Goal: Task Accomplishment & Management: Manage account settings

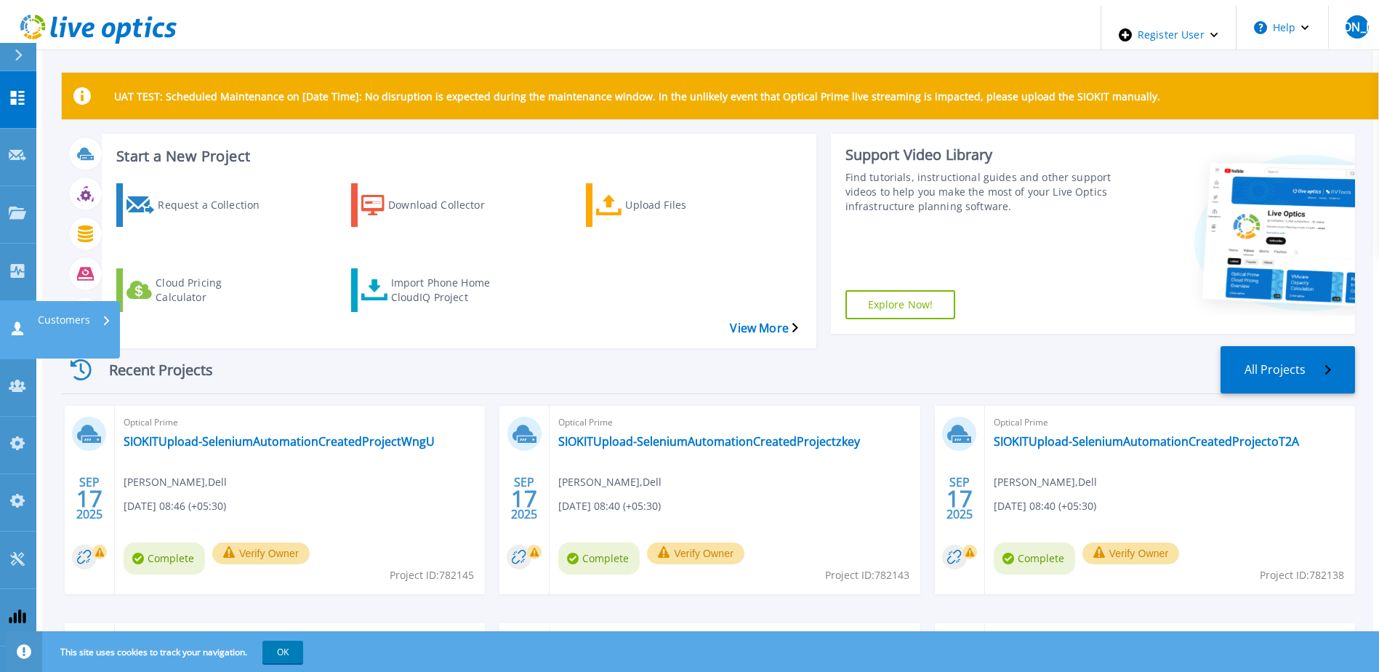
click at [34, 301] on link "Customers Customers" at bounding box center [18, 329] width 36 height 57
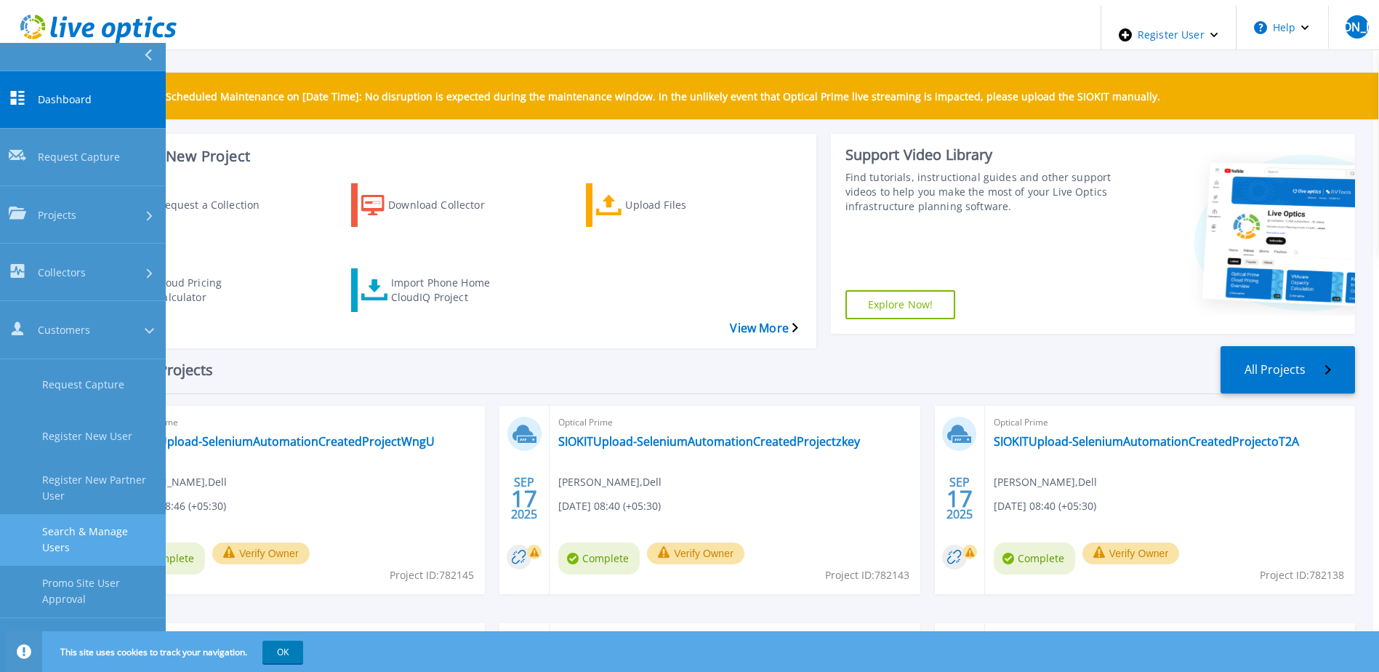
click at [97, 514] on link "Search & Manage Users" at bounding box center [83, 540] width 166 height 52
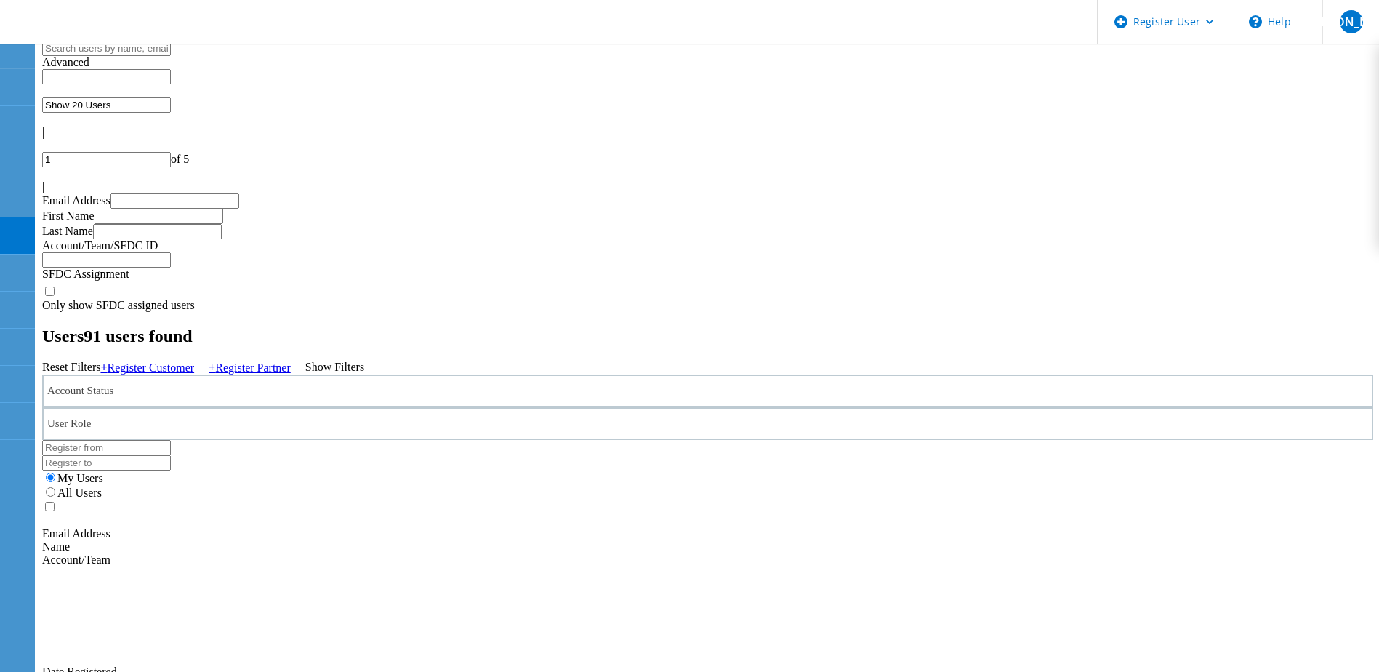
click at [171, 56] on input "text" at bounding box center [106, 48] width 129 height 15
paste input "manual_delladmin_shared@liveoptics.com"
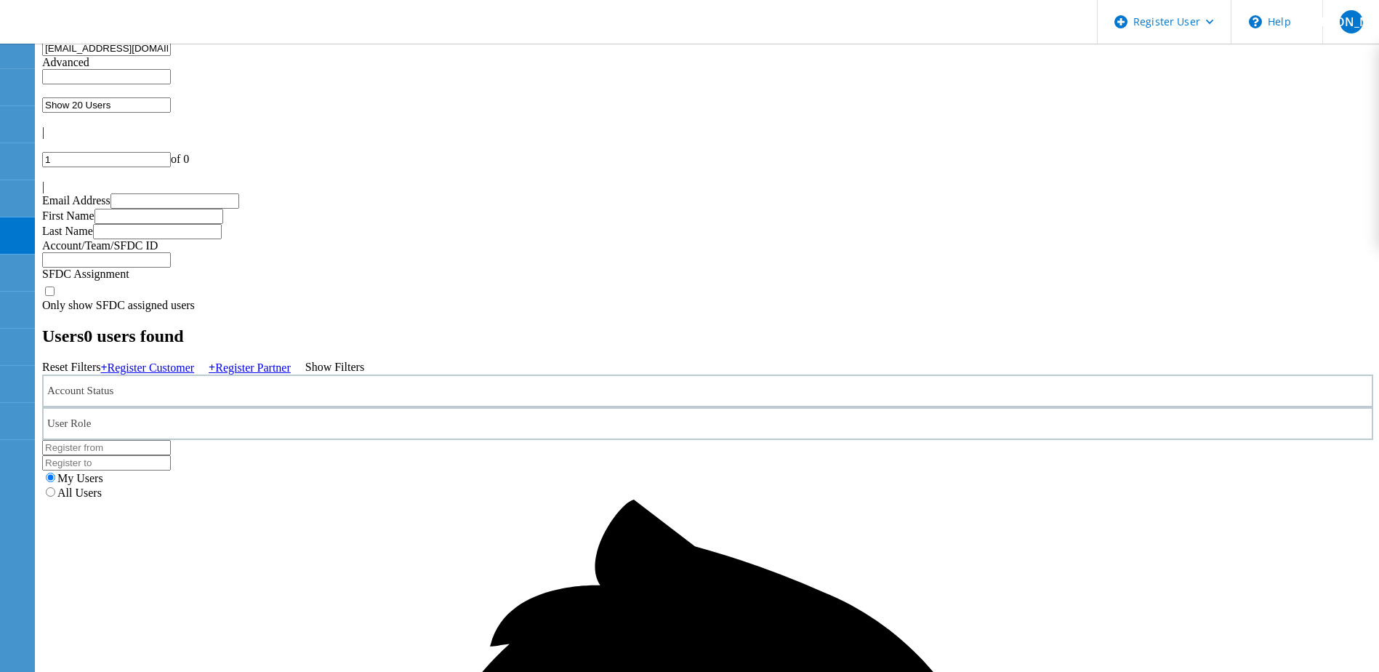
click at [102, 486] on label "All Users" at bounding box center [79, 492] width 44 height 12
click at [55, 487] on input "All Users" at bounding box center [50, 491] width 9 height 9
click at [103, 472] on label "My Users" at bounding box center [80, 478] width 46 height 12
click at [55, 473] on input "My Users" at bounding box center [50, 477] width 9 height 9
drag, startPoint x: 304, startPoint y: 74, endPoint x: -193, endPoint y: 67, distance: 496.7
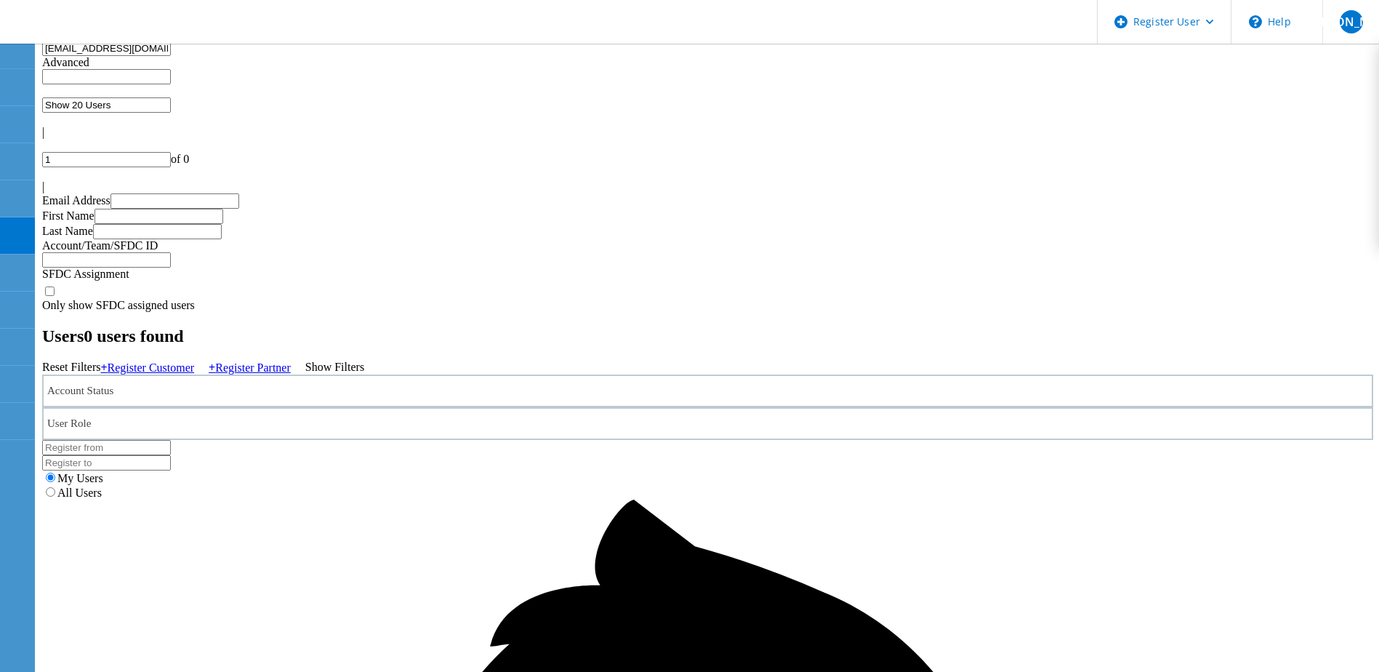
type input "manual"
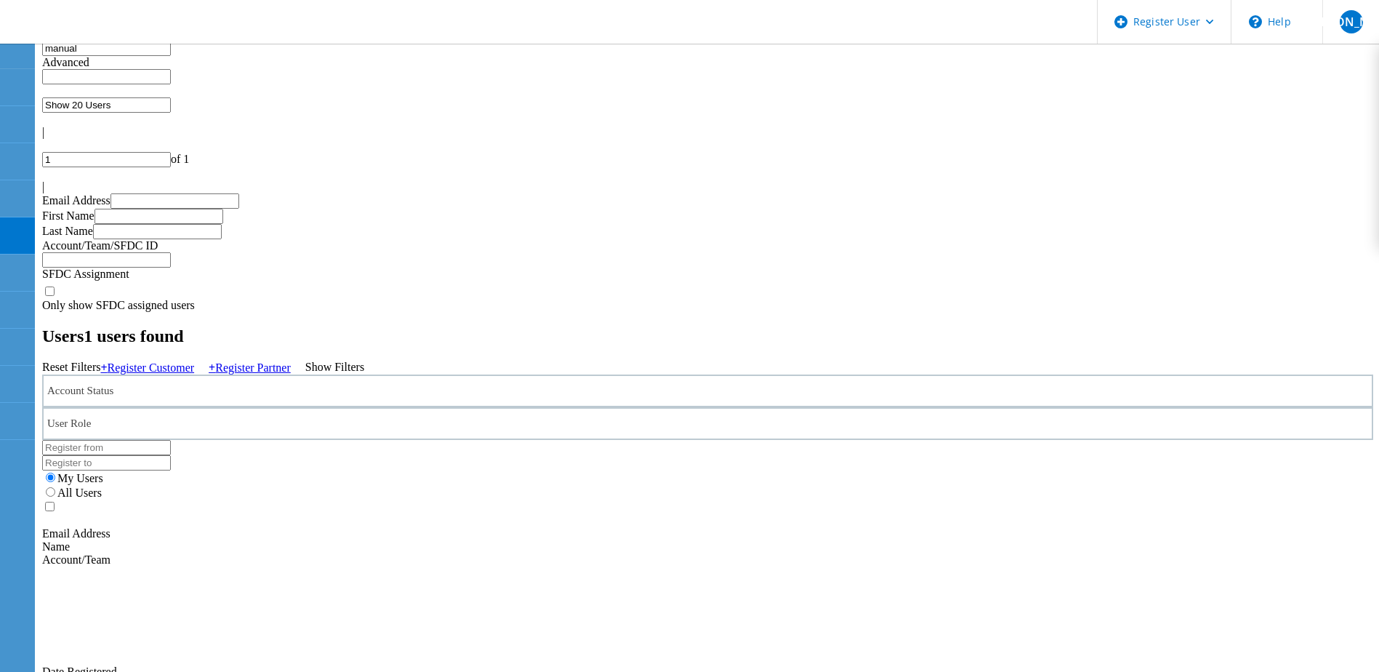
click at [102, 486] on label "All Users" at bounding box center [79, 492] width 44 height 12
click at [55, 487] on input "All Users" at bounding box center [50, 491] width 9 height 9
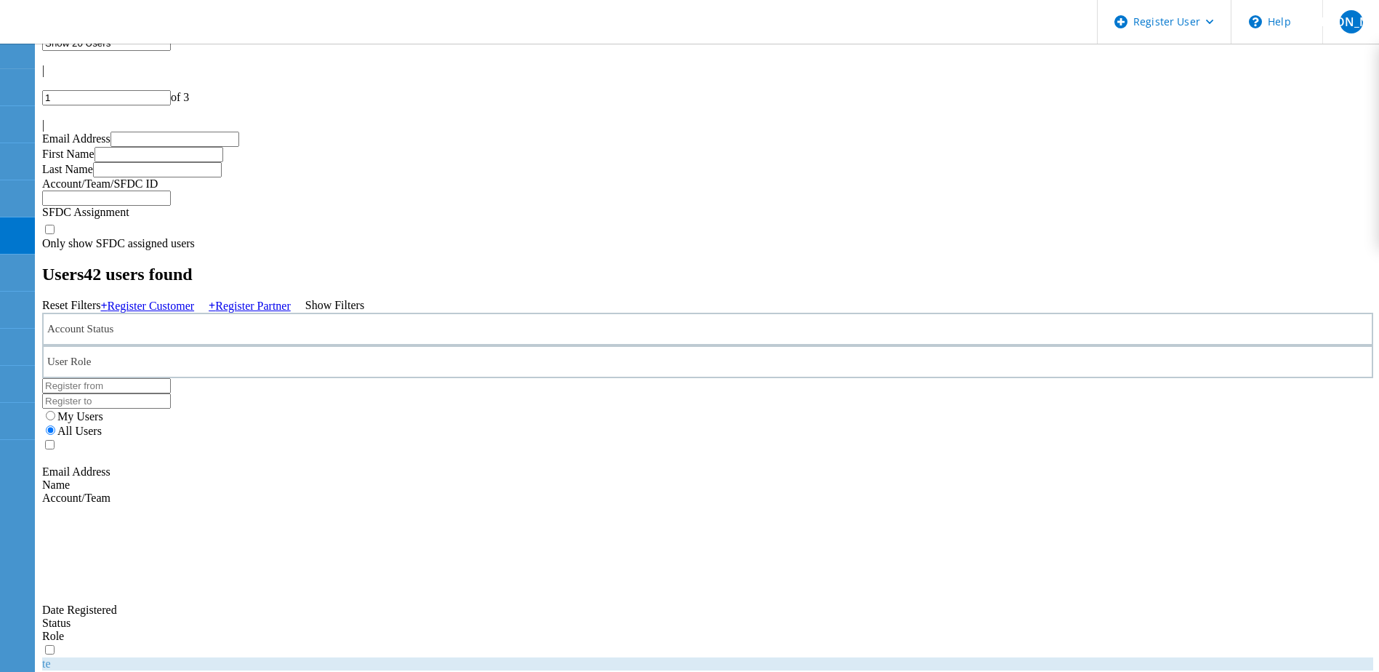
scroll to position [24, 0]
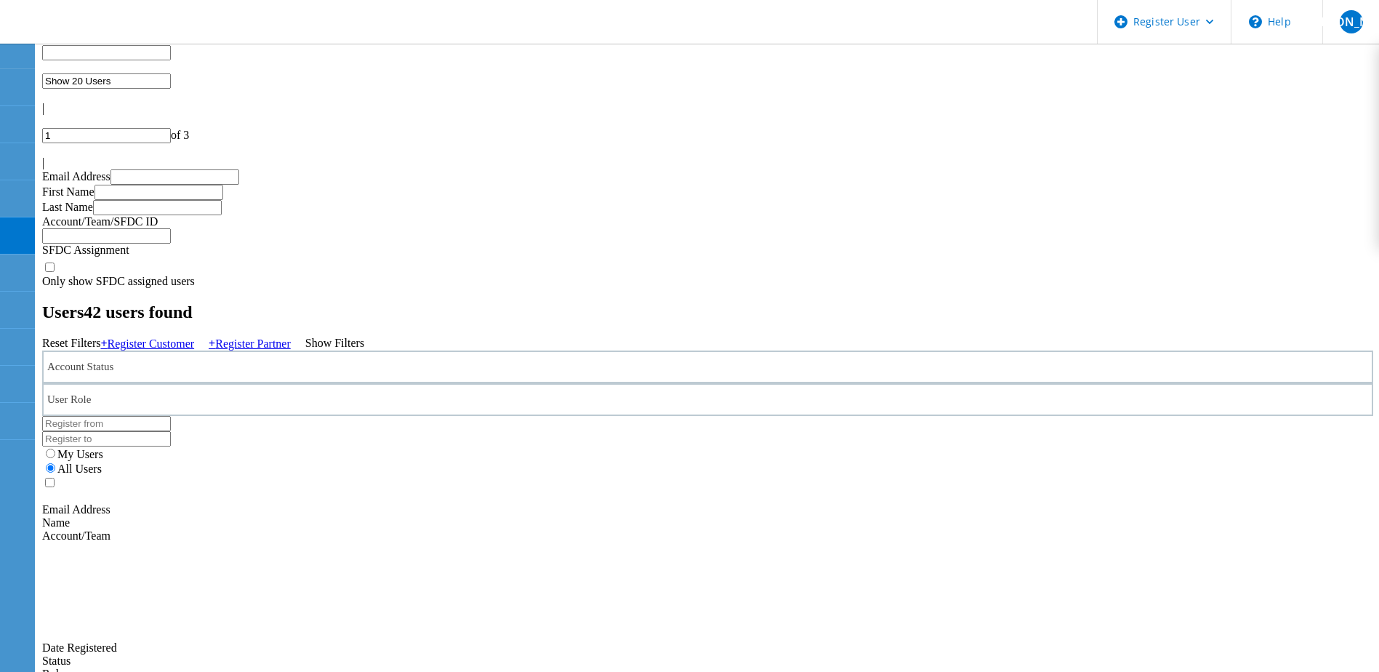
click at [105, 32] on input "manual" at bounding box center [106, 24] width 129 height 15
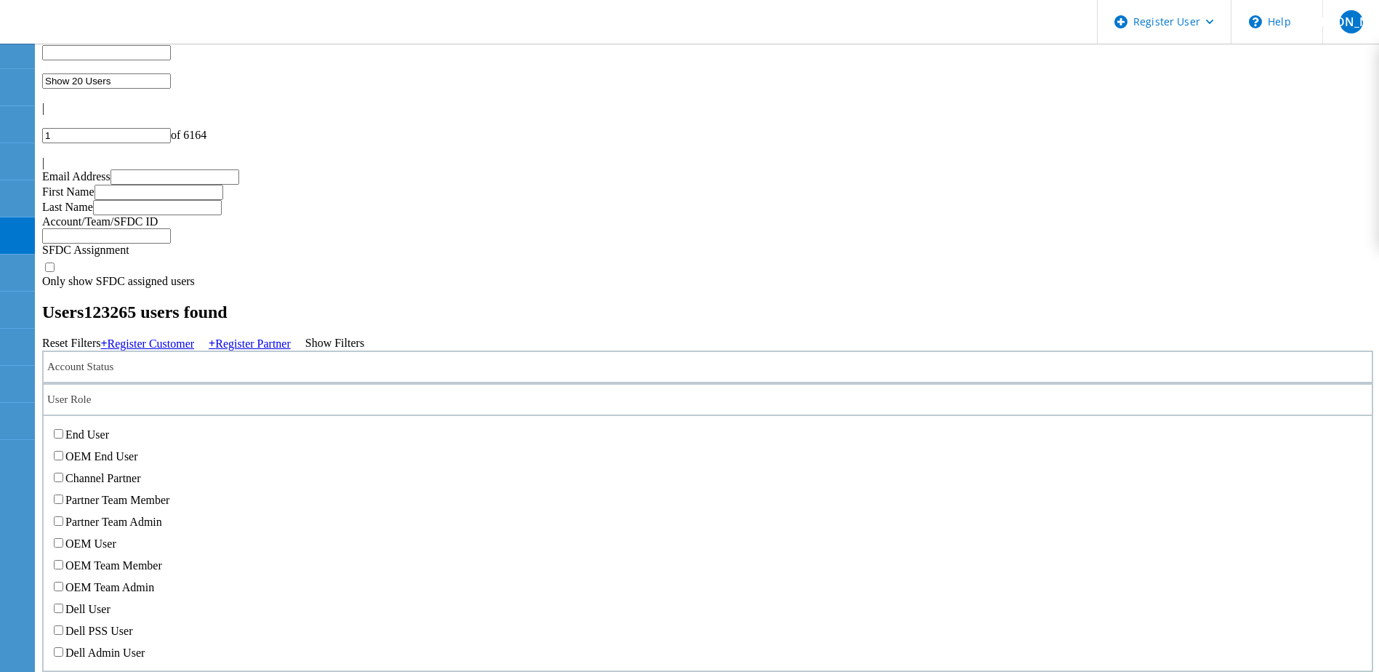
click at [531, 383] on div "User Role" at bounding box center [707, 399] width 1331 height 33
click at [433, 565] on div "End User OEM End User Channel Partner Partner Team Member Partner Team Admin OE…" at bounding box center [707, 542] width 1331 height 257
click at [145, 646] on label "Dell Admin User" at bounding box center [104, 652] width 79 height 12
click at [63, 647] on input "Dell Admin User" at bounding box center [58, 651] width 9 height 9
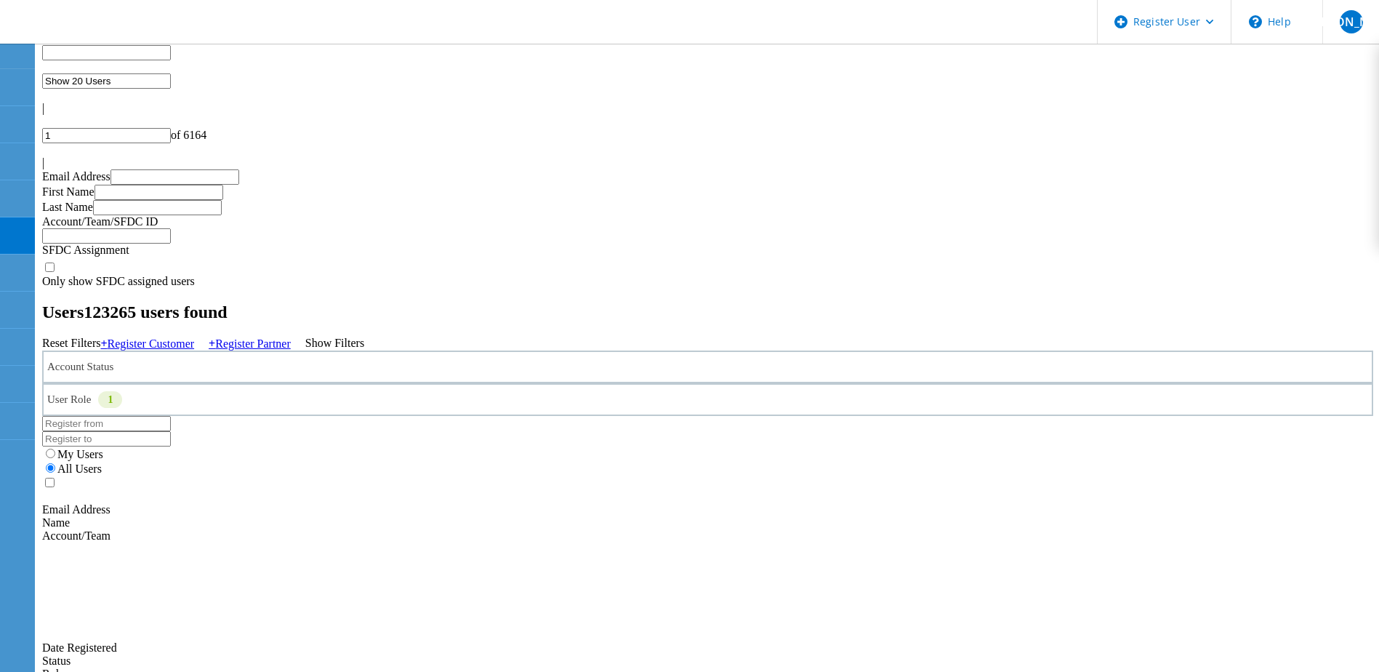
click at [704, 302] on div "Users 123265 users found" at bounding box center [707, 312] width 1331 height 20
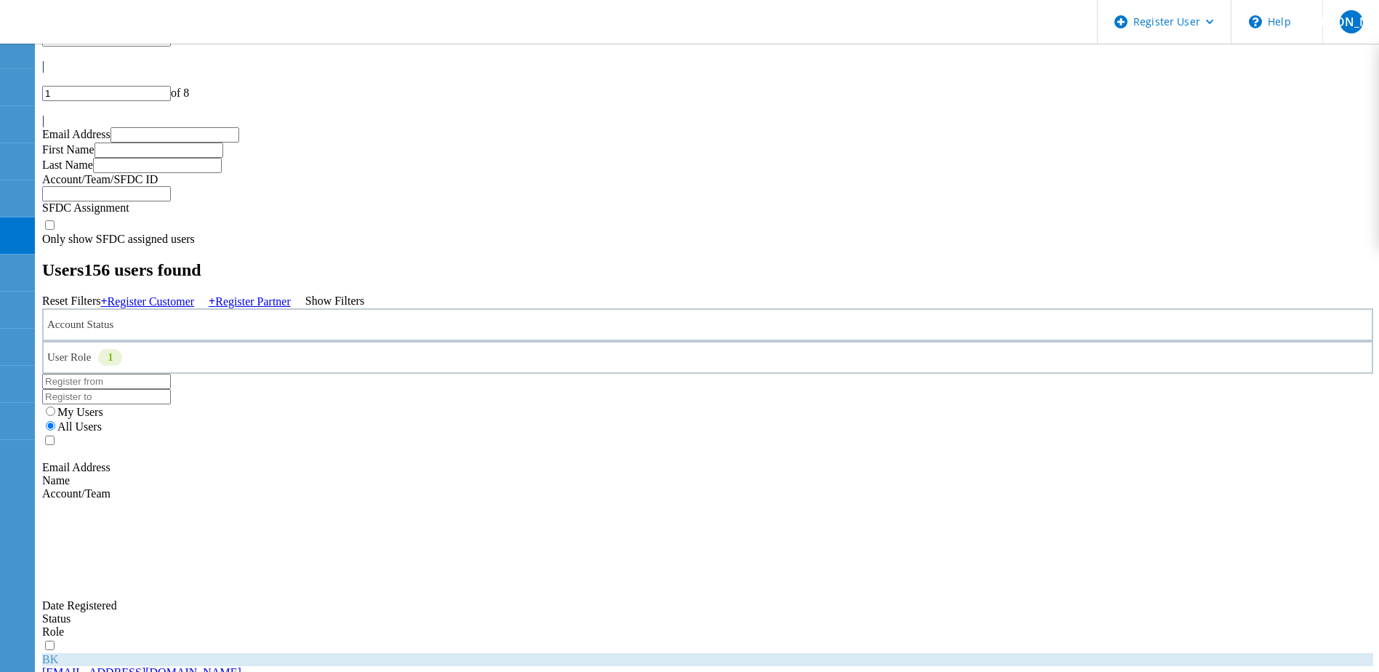
scroll to position [0, 0]
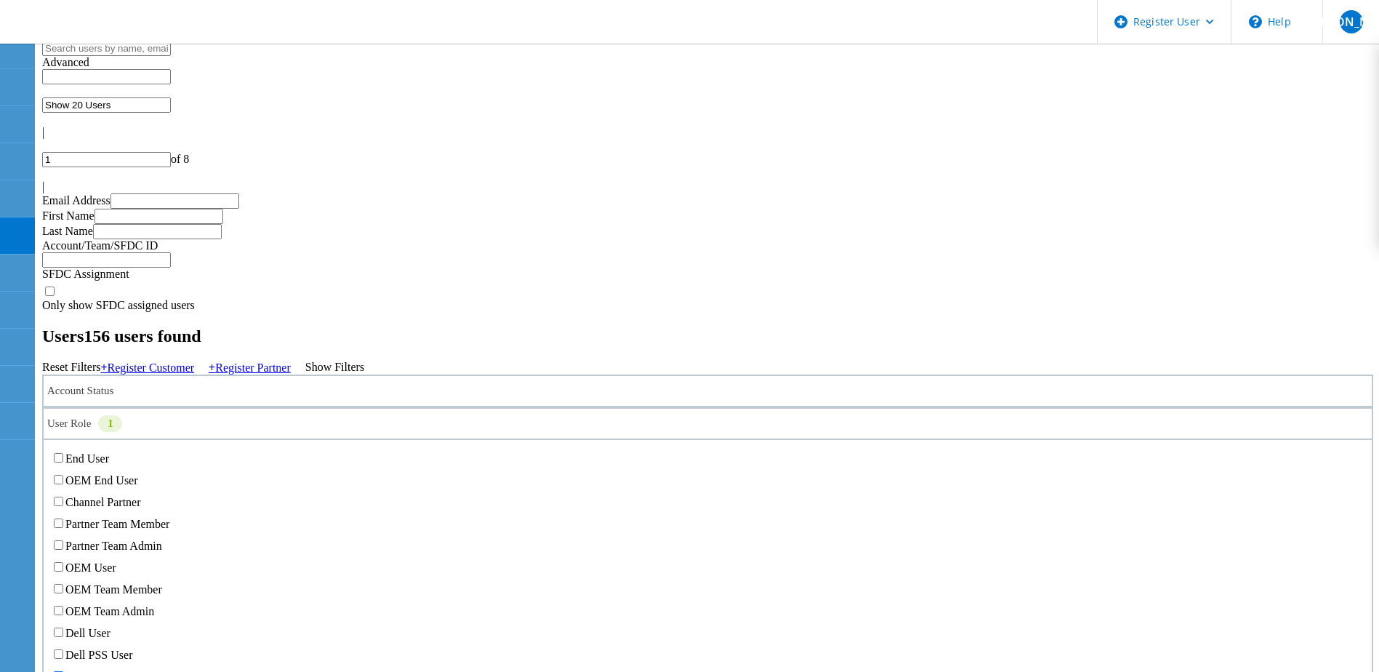
click at [122, 415] on div "1" at bounding box center [110, 423] width 24 height 17
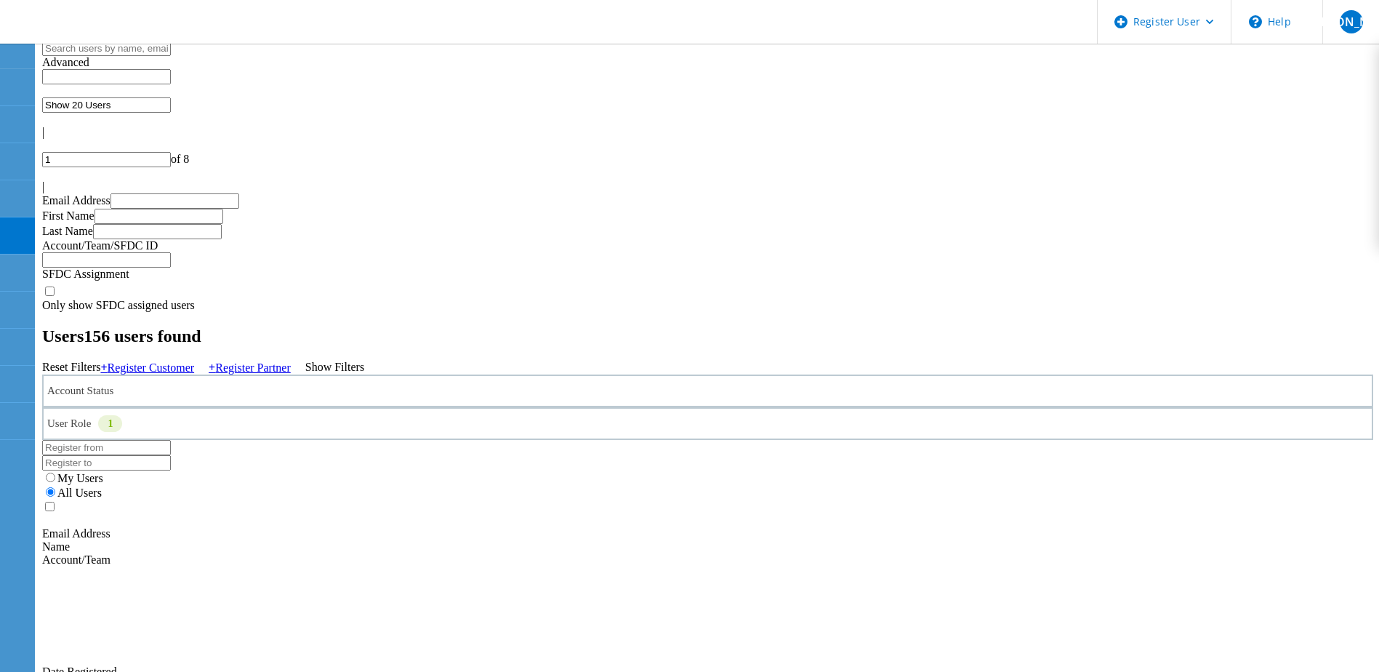
click at [617, 326] on h2 "Users 156 users found" at bounding box center [707, 336] width 1331 height 20
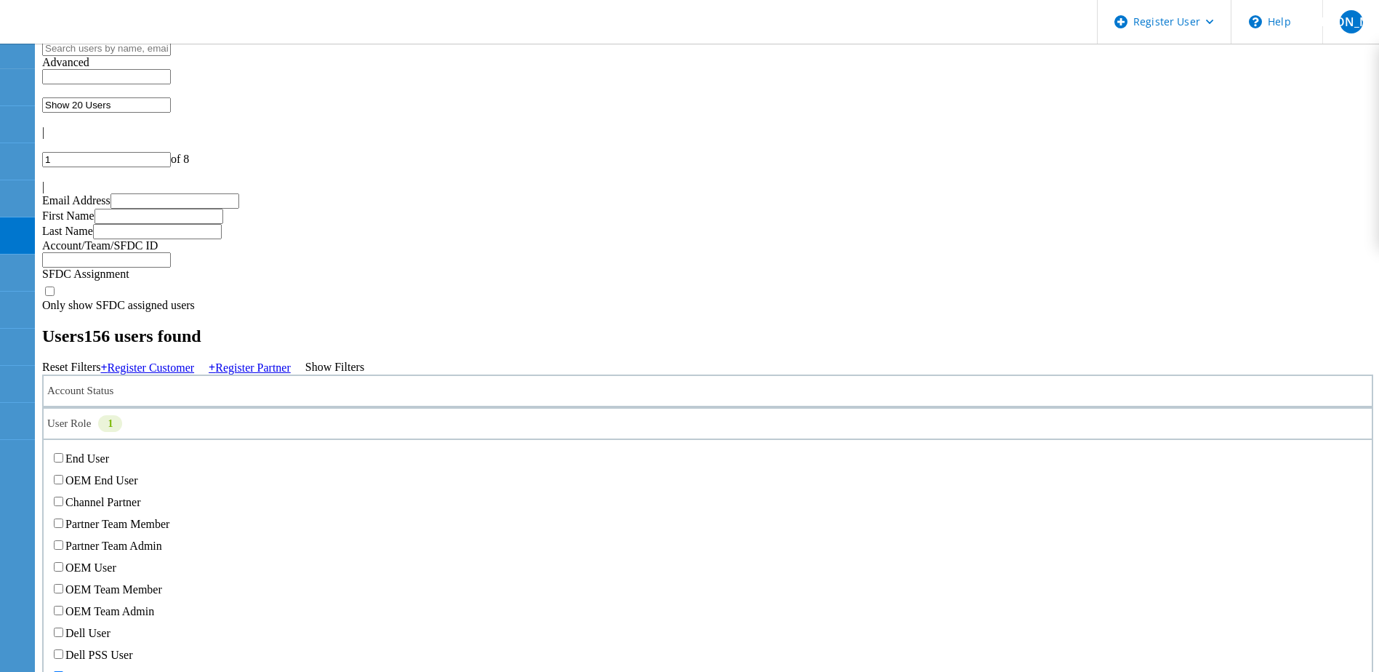
click at [551, 407] on div "User Role 1" at bounding box center [707, 423] width 1331 height 33
click at [145, 670] on label "Dell Admin User" at bounding box center [104, 676] width 79 height 12
click at [63, 671] on input "Dell Admin User" at bounding box center [58, 675] width 9 height 9
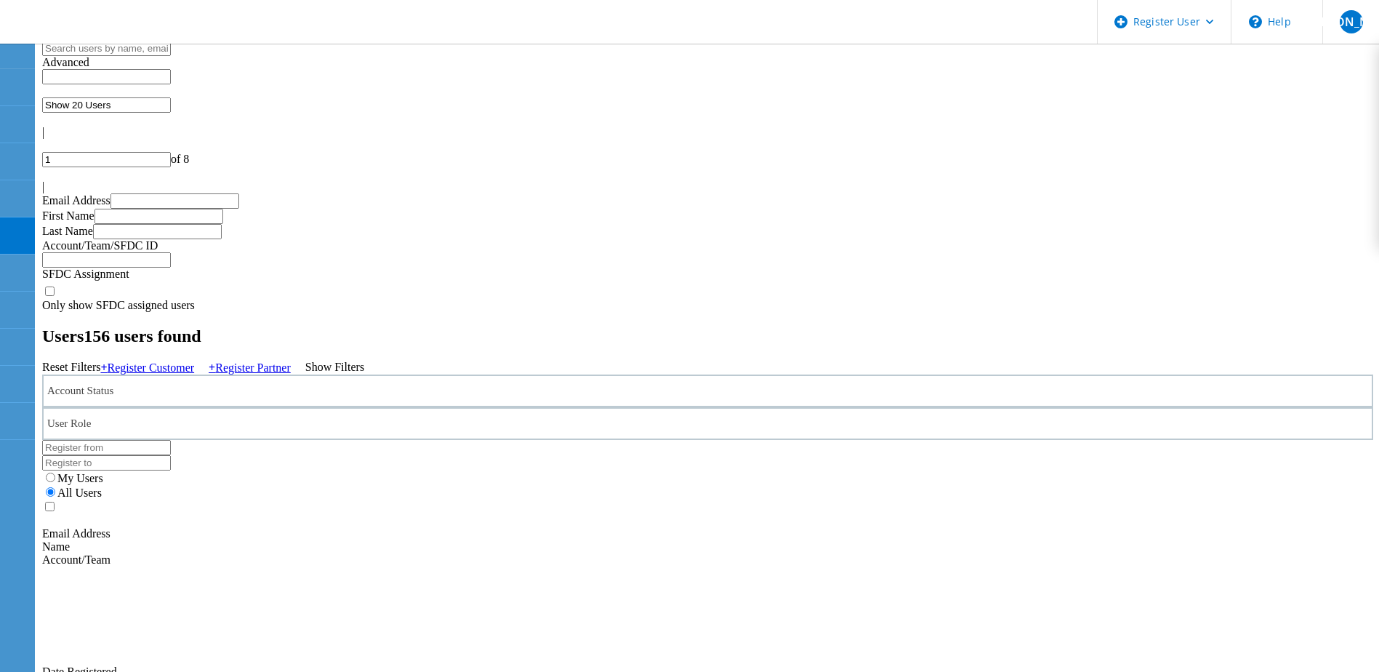
click at [583, 326] on h2 "Users 156 users found" at bounding box center [707, 336] width 1331 height 20
click at [1363, 21] on div "[PERSON_NAME]" at bounding box center [1351, 22] width 57 height 44
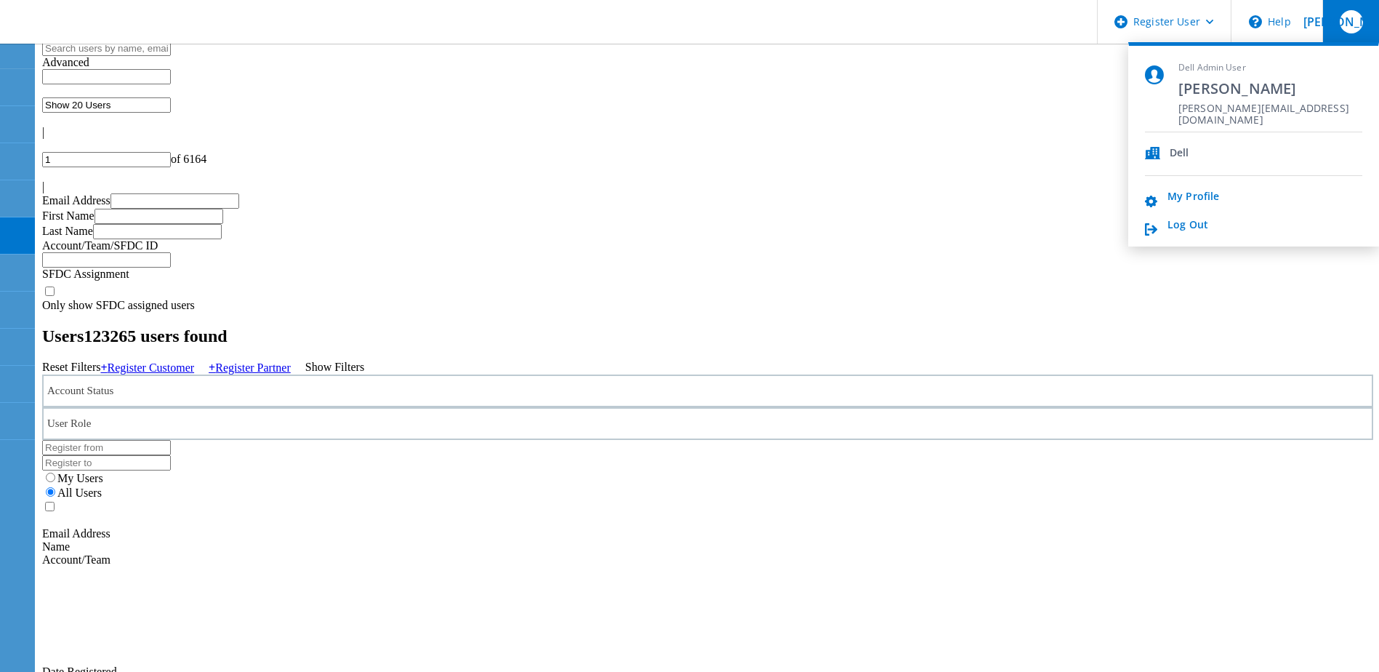
drag, startPoint x: 1192, startPoint y: 230, endPoint x: 1147, endPoint y: 238, distance: 46.4
click at [1192, 230] on link "Log Out" at bounding box center [1188, 226] width 41 height 14
